Goal: Entertainment & Leisure: Consume media (video, audio)

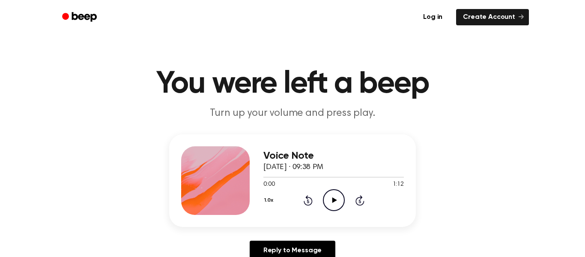
click at [332, 199] on icon "Play Audio" at bounding box center [334, 200] width 22 height 22
click at [338, 198] on icon "Play Audio" at bounding box center [334, 200] width 22 height 22
click at [310, 203] on icon "Rewind 5 seconds" at bounding box center [307, 199] width 9 height 11
click at [310, 201] on icon "Rewind 5 seconds" at bounding box center [307, 199] width 9 height 11
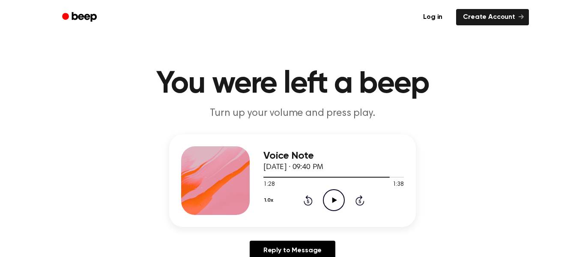
click at [337, 199] on icon "Play Audio" at bounding box center [334, 200] width 22 height 22
click at [330, 199] on icon "Pause Audio" at bounding box center [334, 200] width 22 height 22
click at [356, 208] on div "1.0x Rewind 5 seconds Play Audio Skip 5 seconds" at bounding box center [333, 200] width 140 height 22
click at [359, 202] on icon at bounding box center [360, 200] width 2 height 3
click at [360, 200] on icon "Skip 5 seconds" at bounding box center [359, 199] width 9 height 11
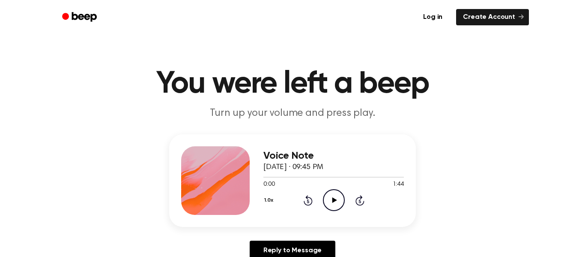
click at [330, 198] on icon "Play Audio" at bounding box center [334, 200] width 22 height 22
click at [333, 203] on icon "Play Audio" at bounding box center [334, 200] width 22 height 22
click at [338, 194] on icon "Play Audio" at bounding box center [334, 200] width 22 height 22
